Goal: Transaction & Acquisition: Purchase product/service

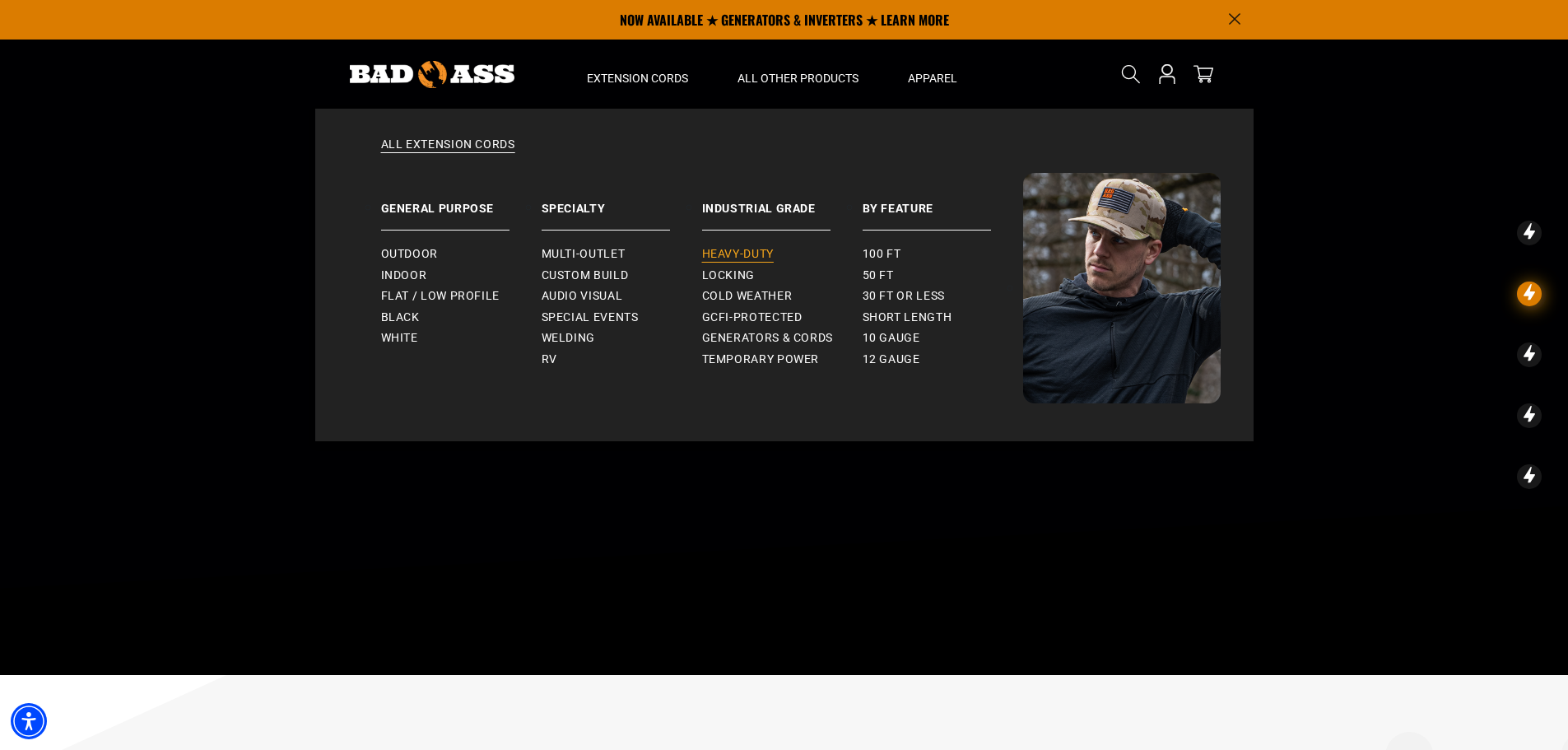
click at [755, 250] on span "Heavy-Duty" at bounding box center [738, 254] width 72 height 15
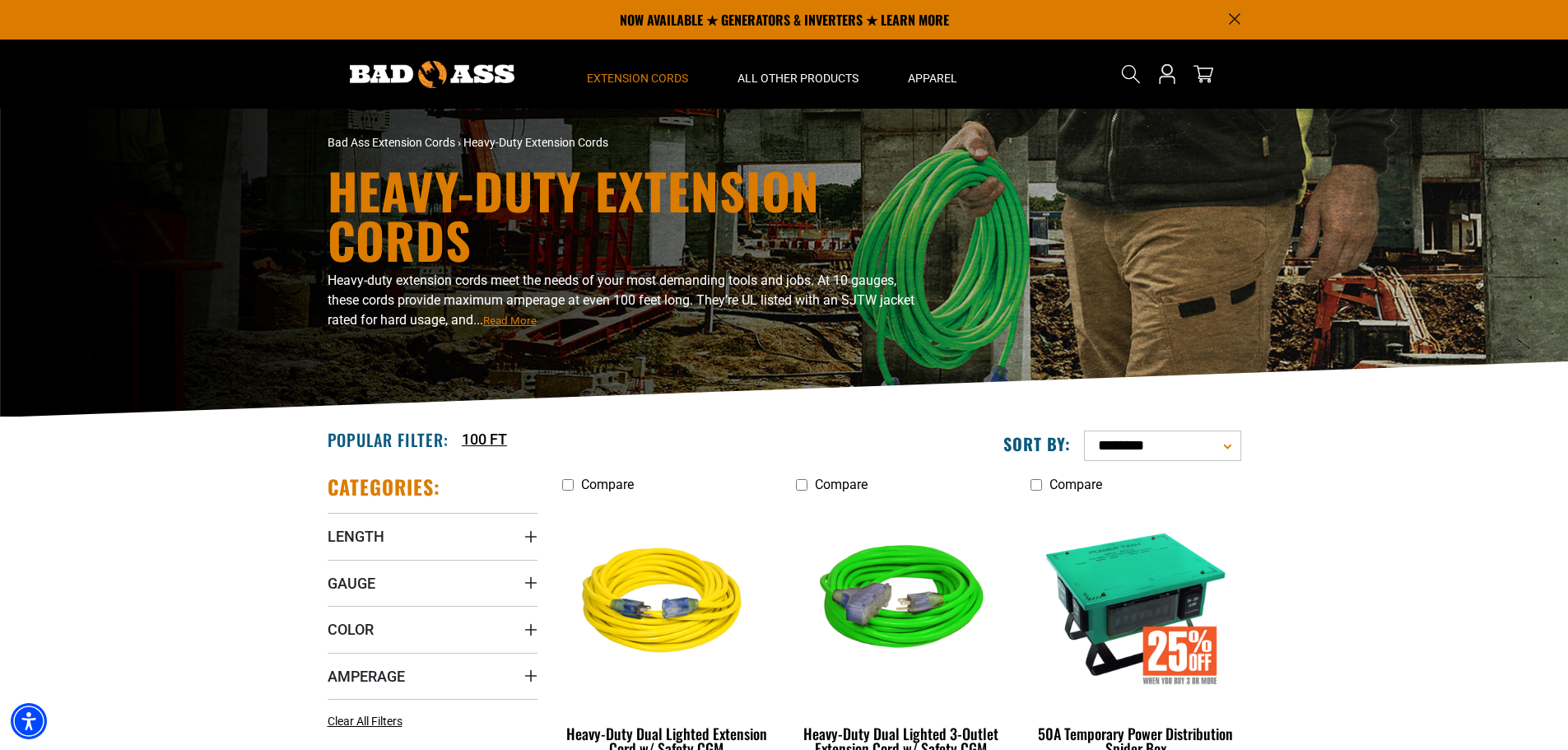
click at [382, 67] on img at bounding box center [432, 74] width 165 height 27
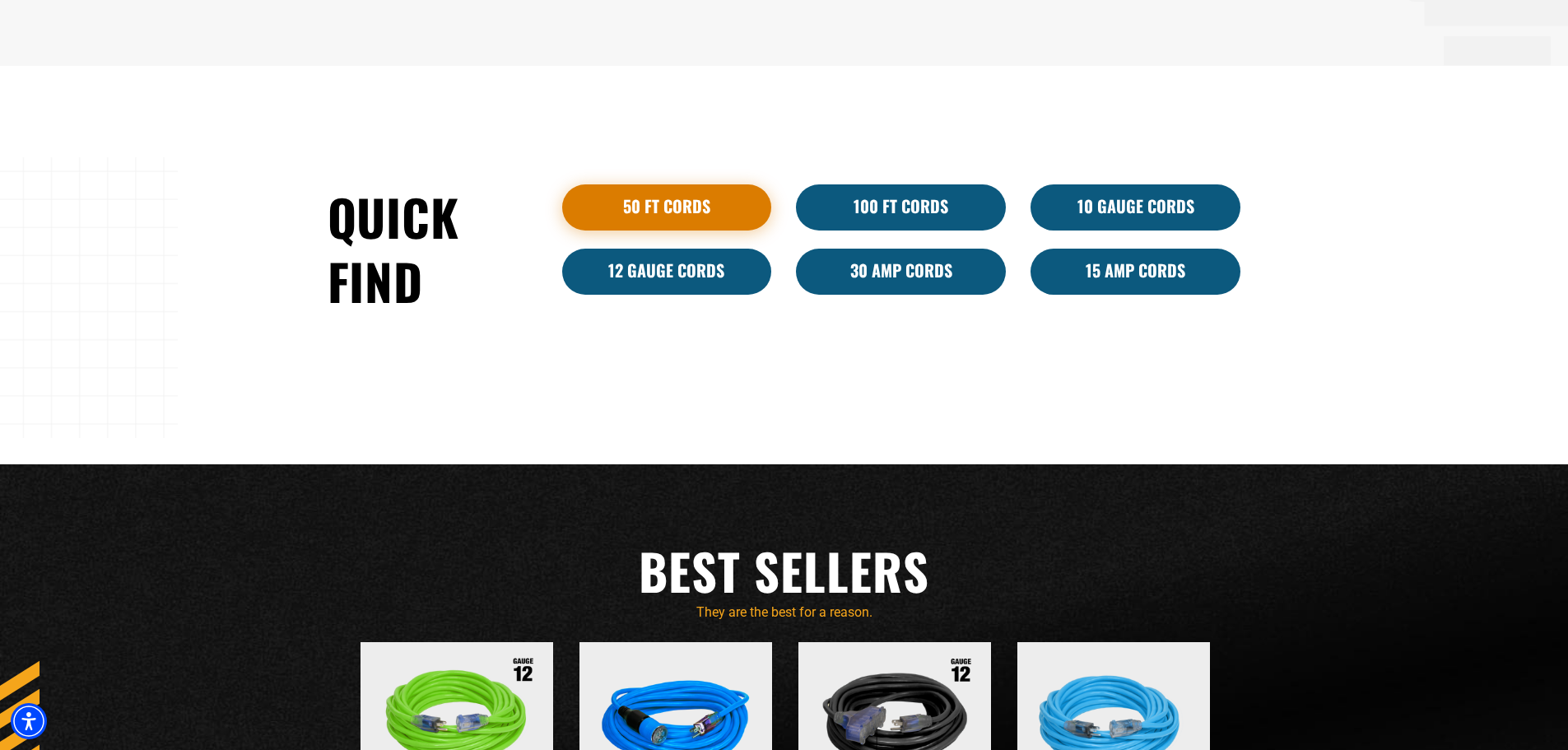
scroll to position [1070, 0]
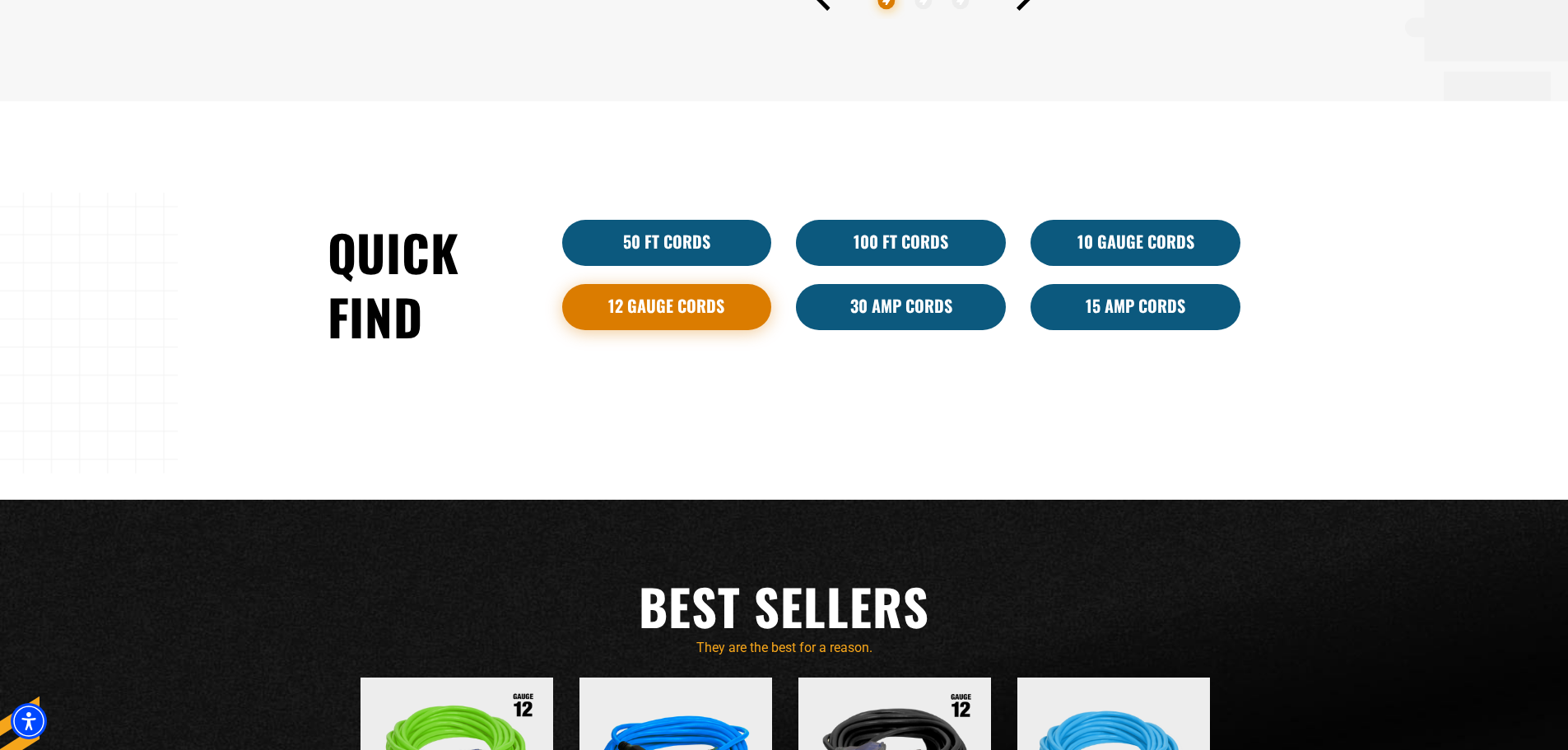
click at [652, 301] on link "12 Gauge Cords" at bounding box center [668, 307] width 210 height 46
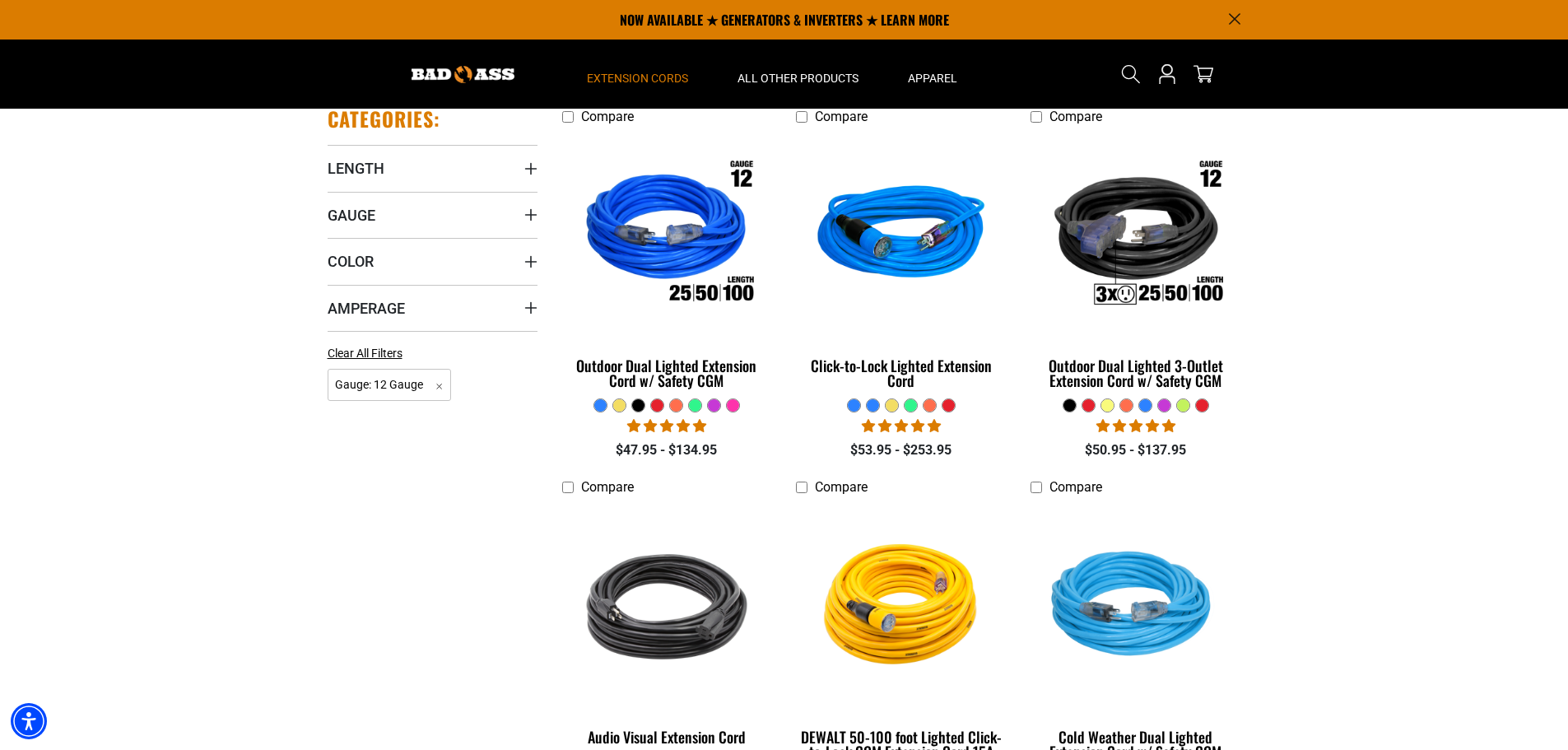
scroll to position [329, 0]
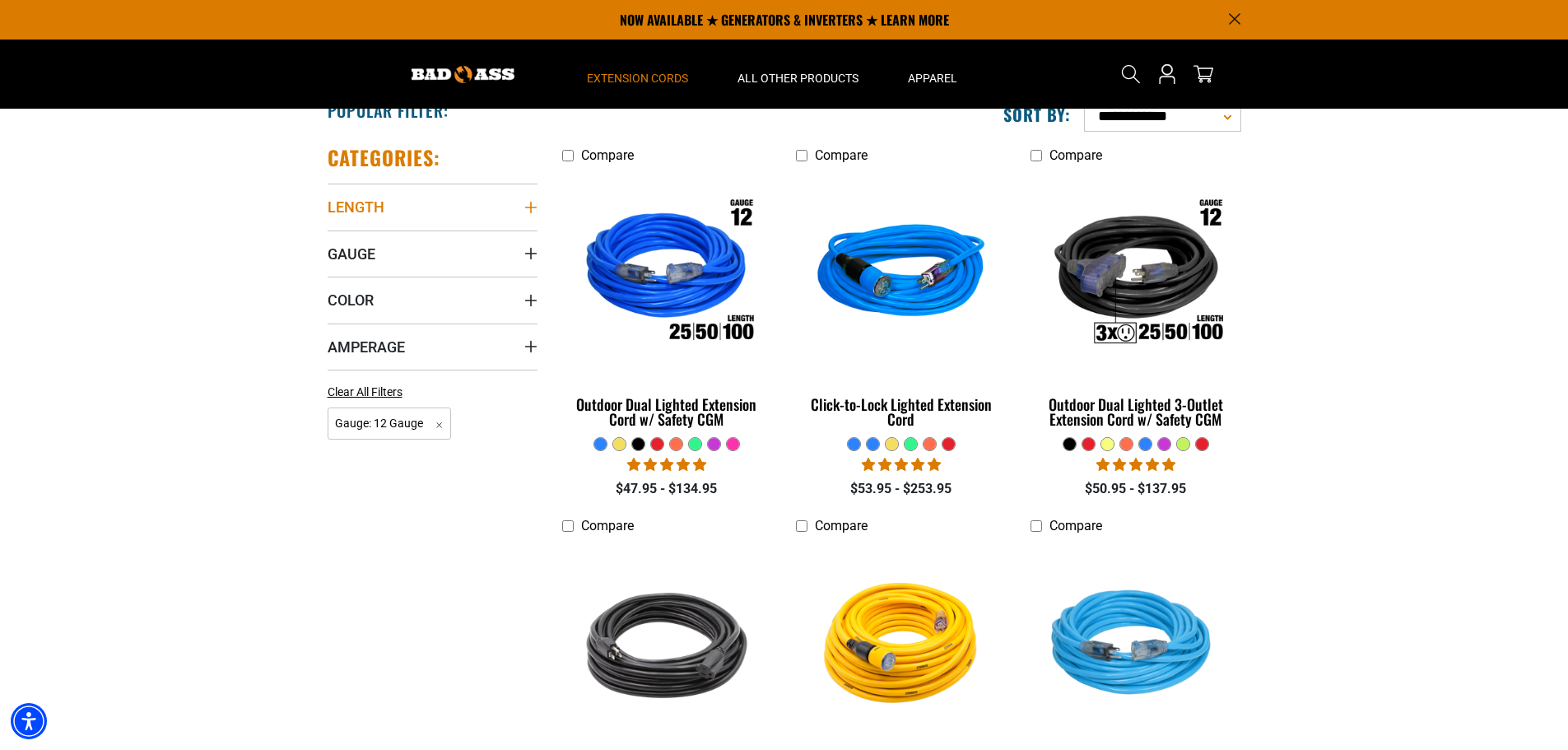
click at [524, 208] on icon "Length" at bounding box center [530, 207] width 13 height 13
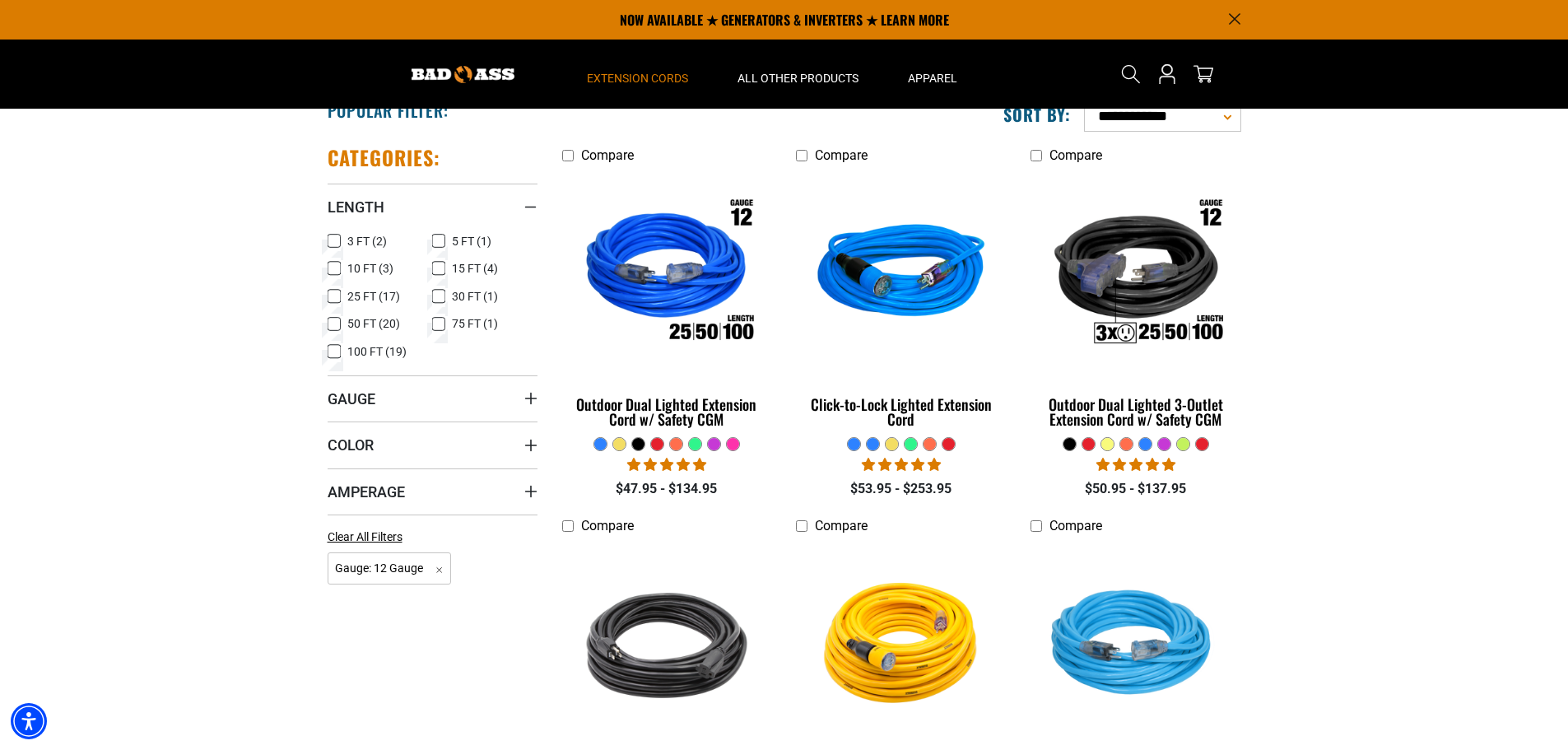
click at [332, 294] on icon at bounding box center [334, 296] width 13 height 21
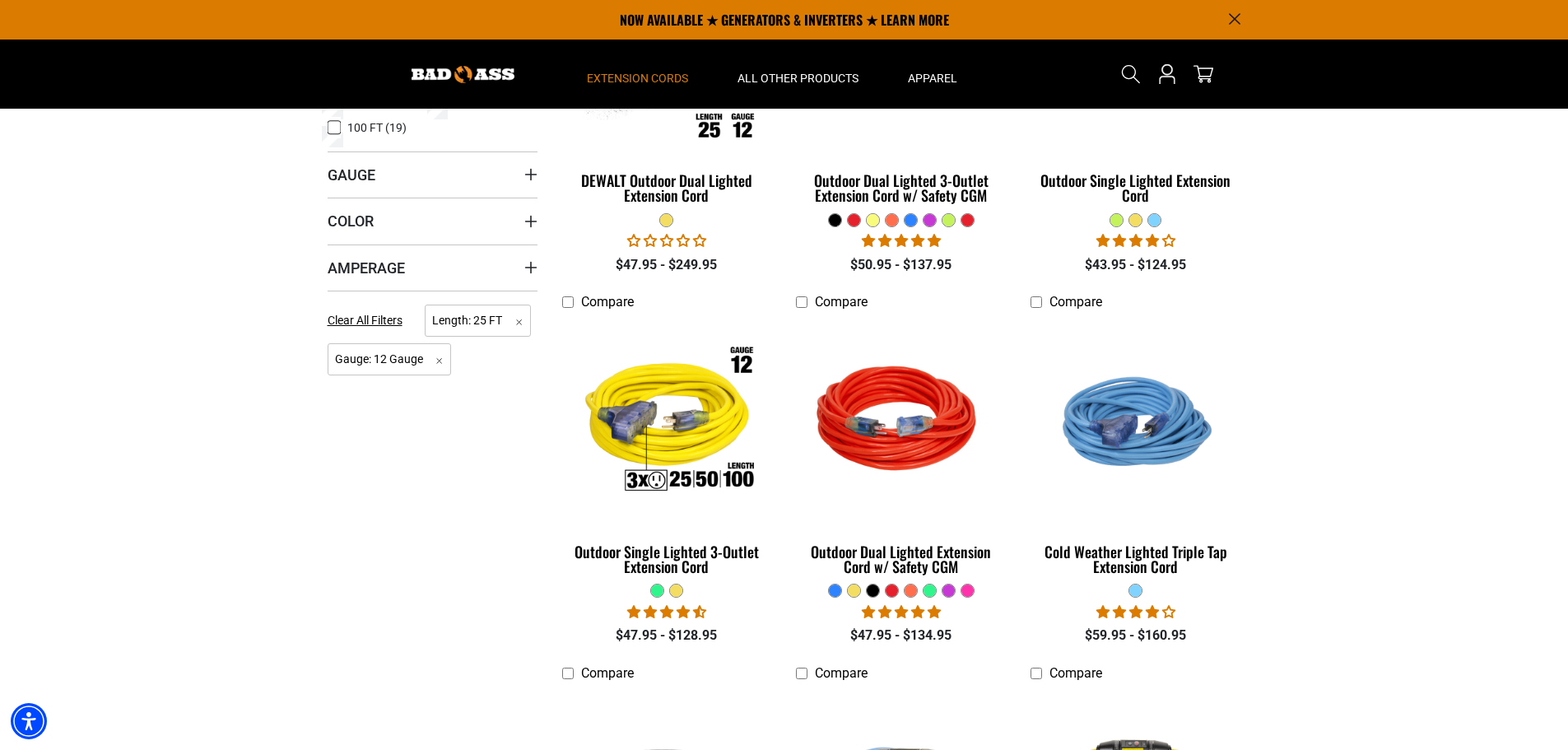
scroll to position [494, 0]
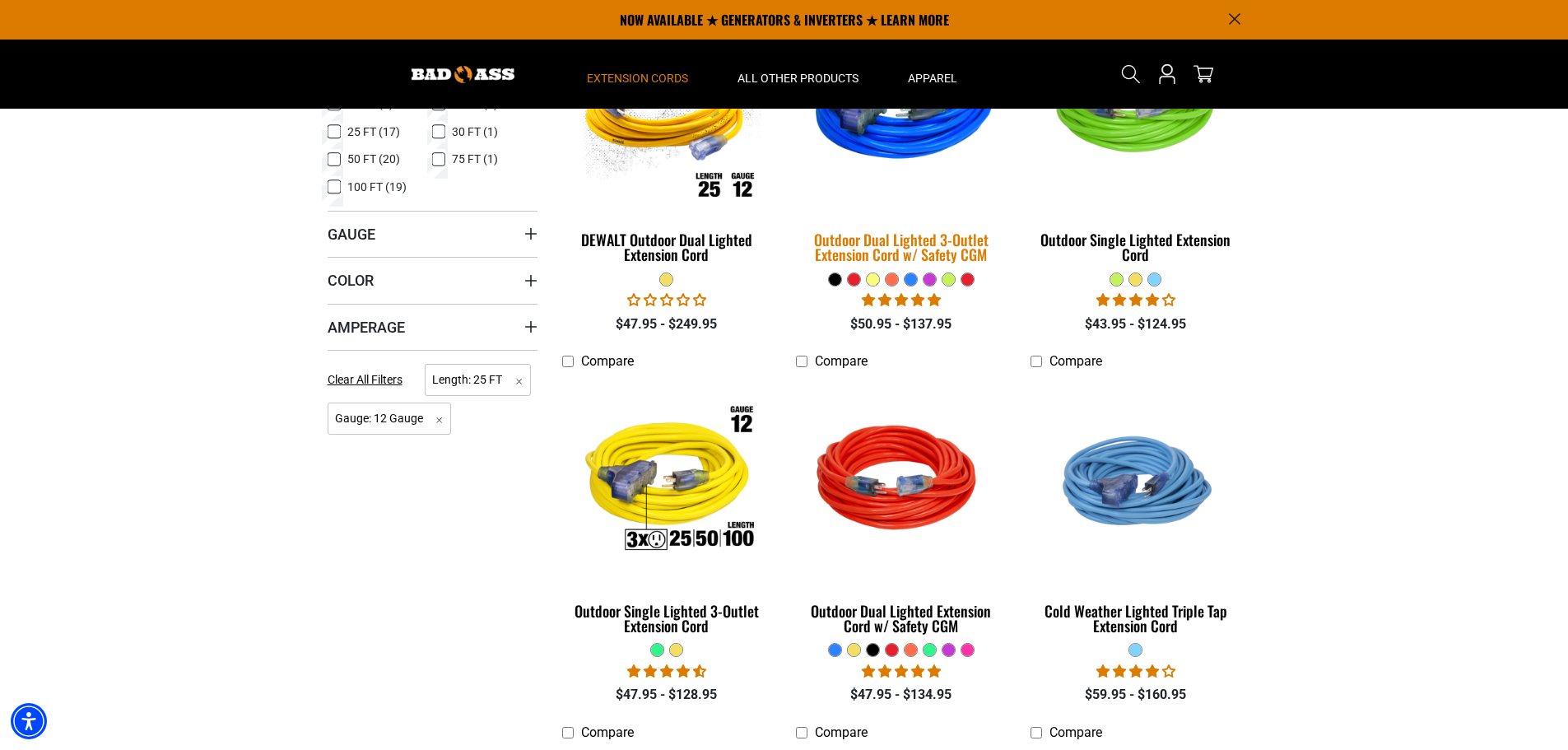
click at [919, 243] on div "Outdoor Dual Lighted 3-Outlet Extension Cord w/ Safety CGM" at bounding box center [901, 247] width 210 height 30
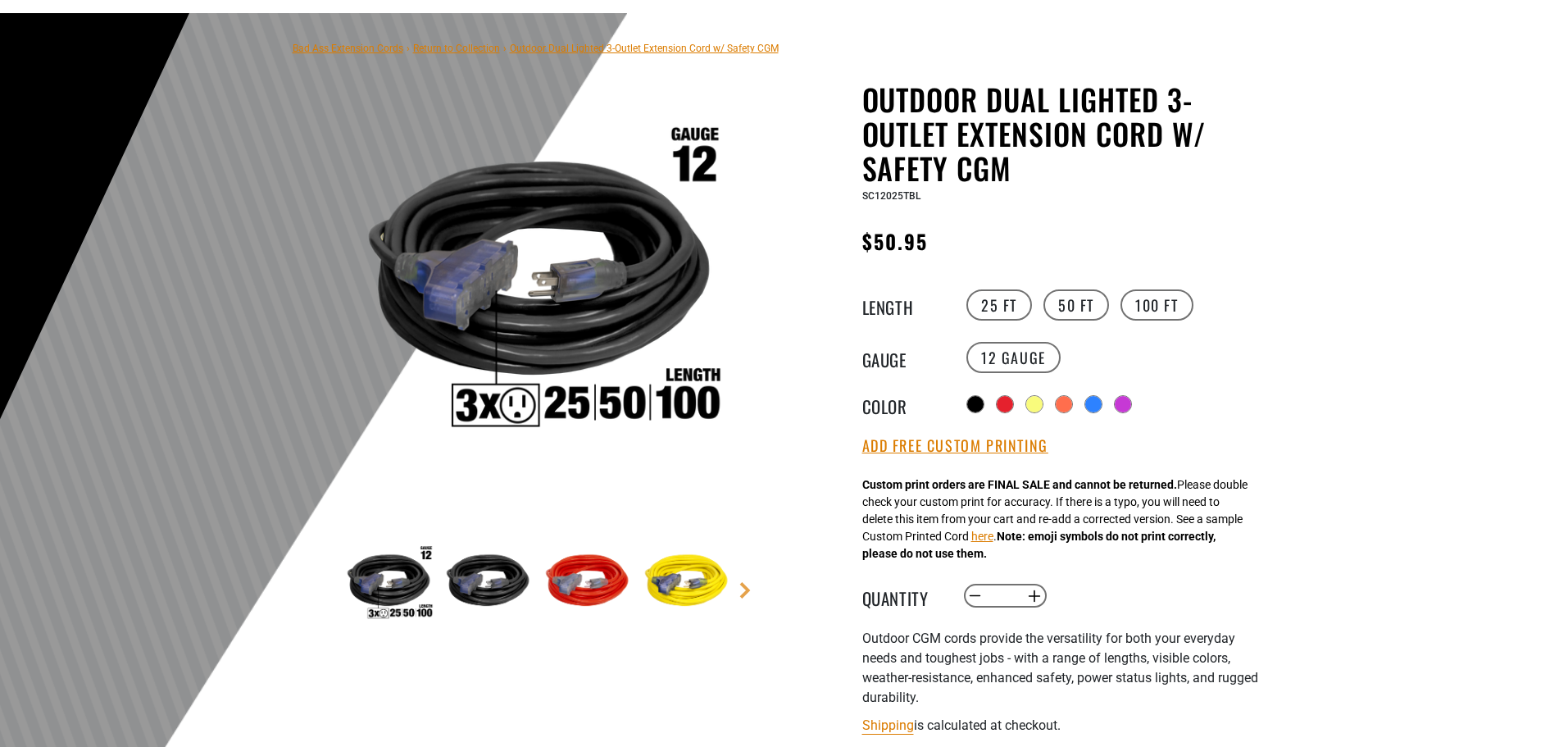
scroll to position [246, 0]
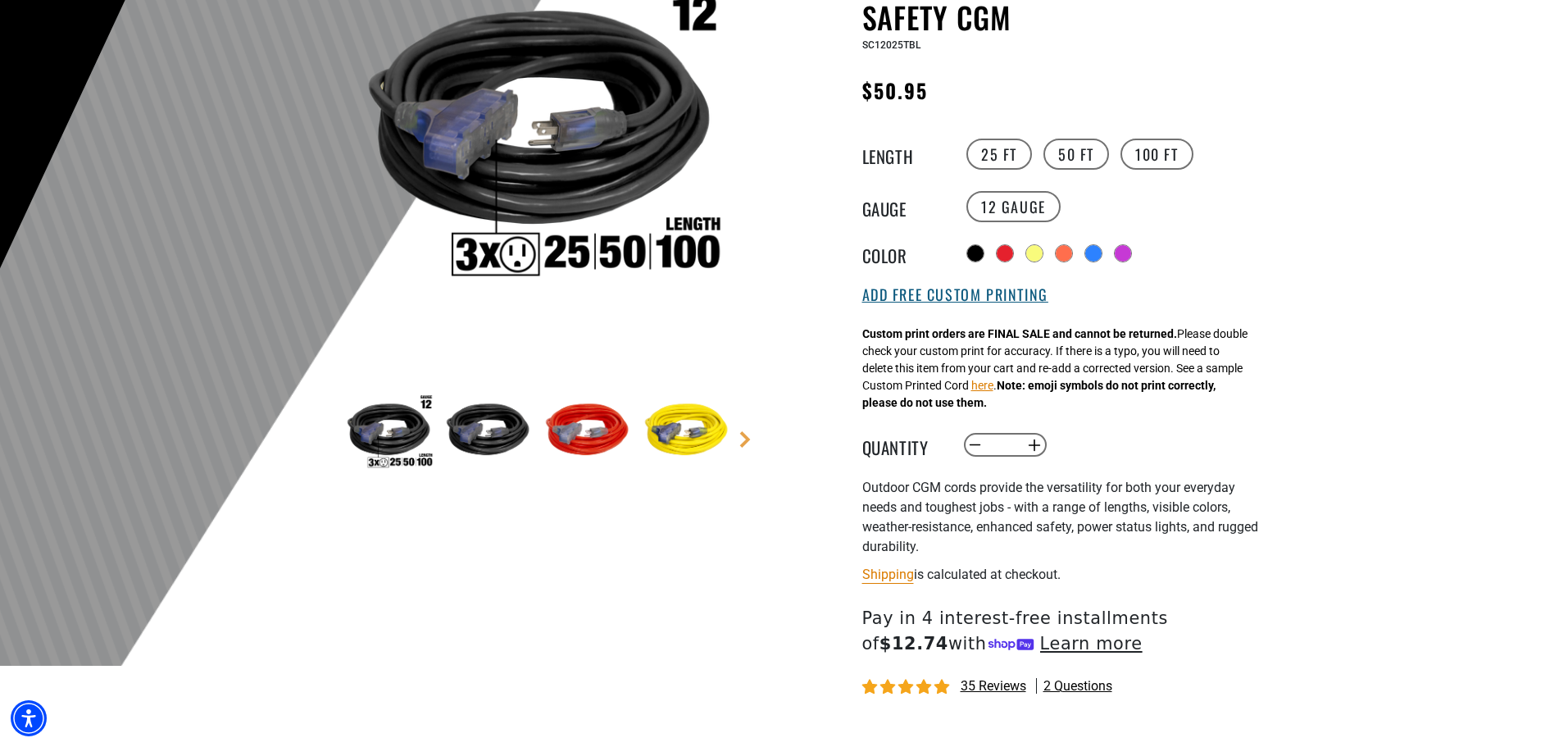
click at [969, 300] on button "Add Free Custom Printing" at bounding box center [955, 295] width 186 height 18
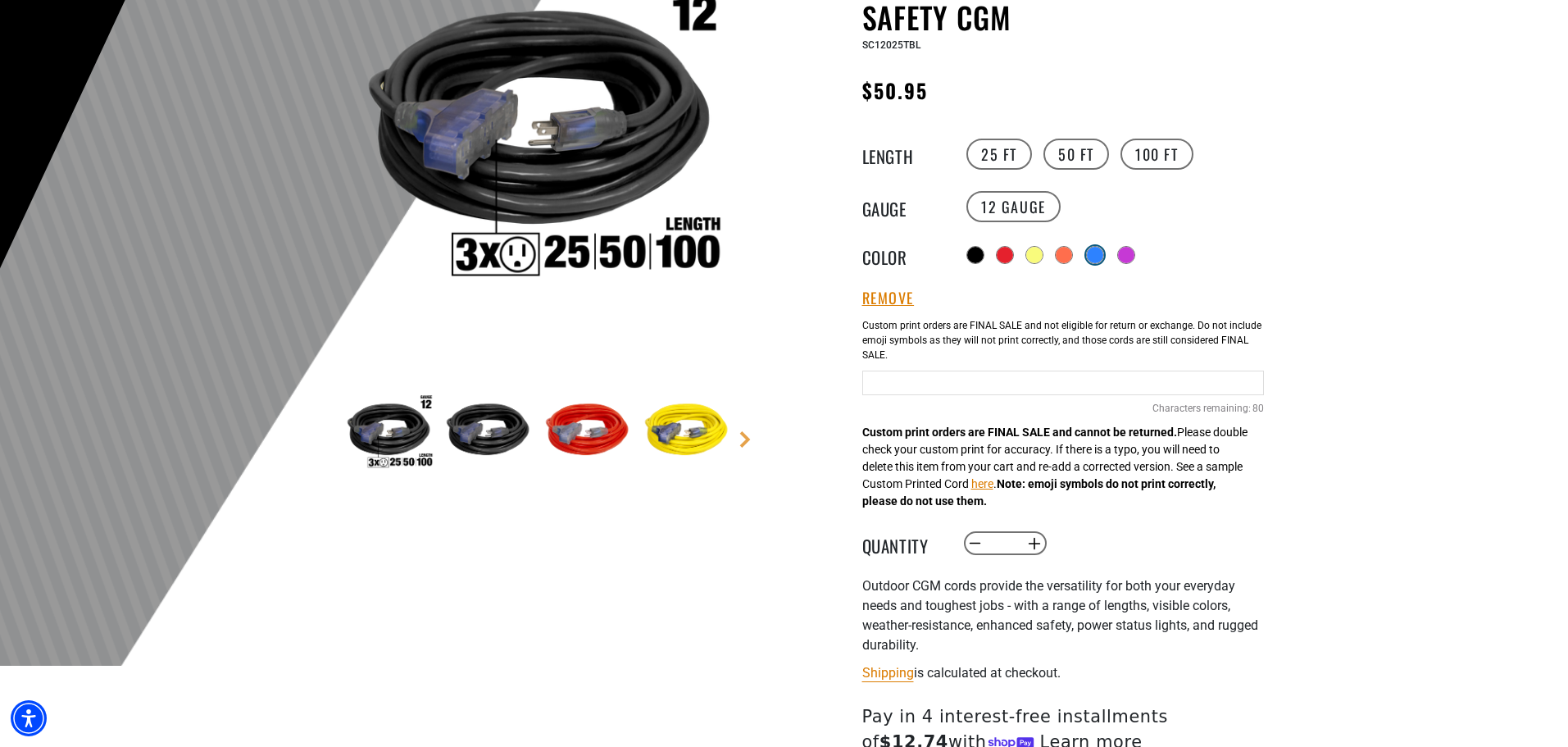
click at [1097, 250] on div at bounding box center [1094, 255] width 17 height 17
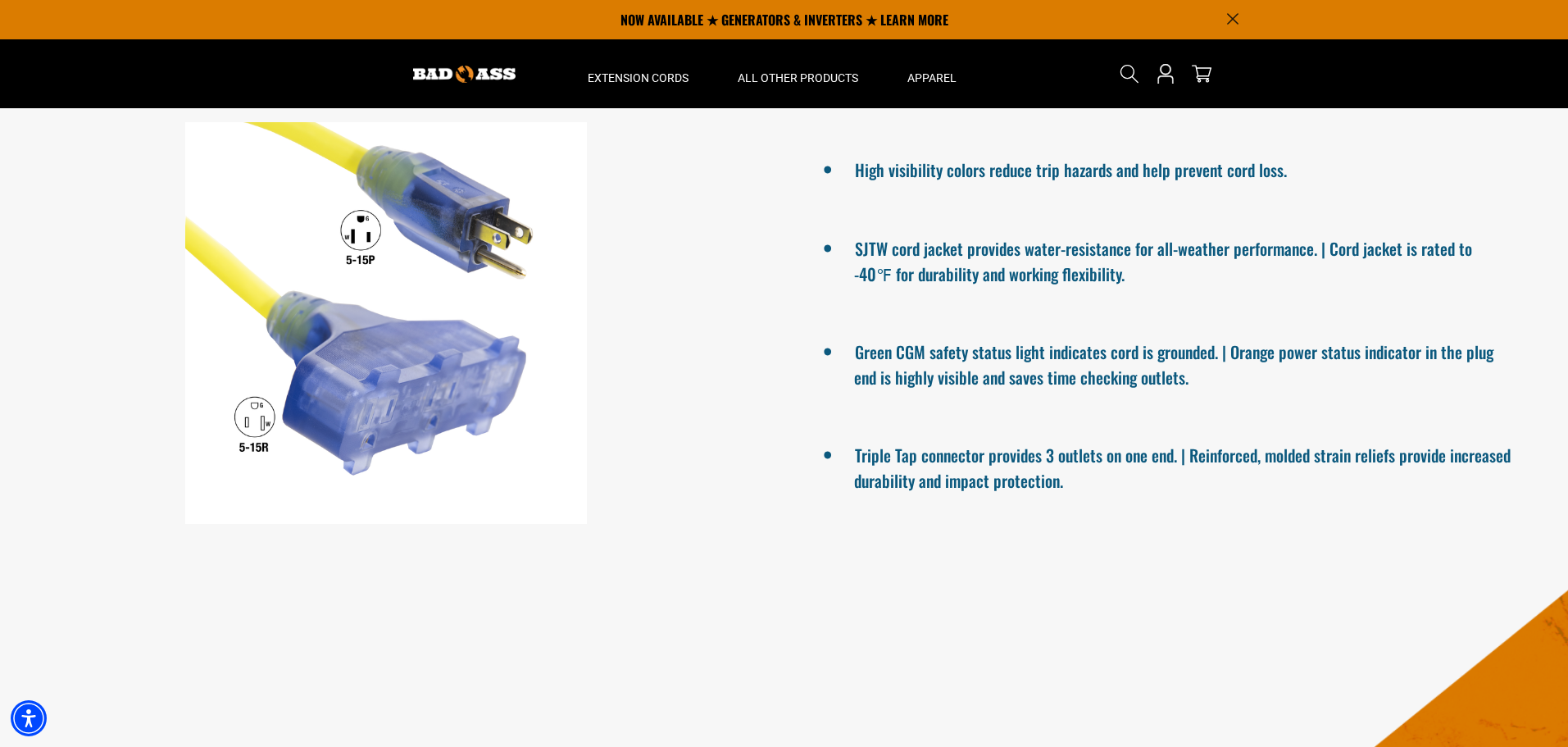
scroll to position [1230, 0]
